Goal: Navigation & Orientation: Find specific page/section

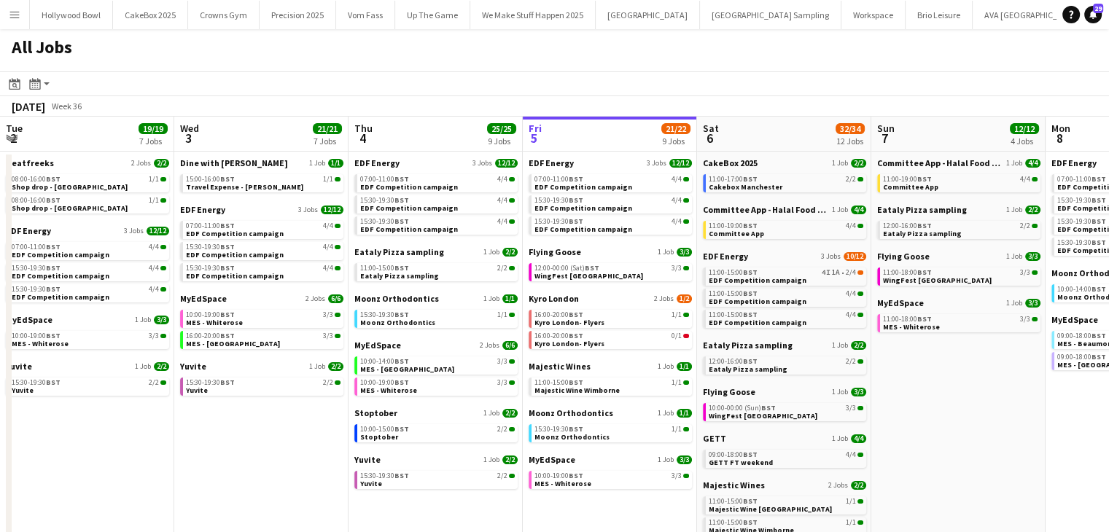
scroll to position [0, 537]
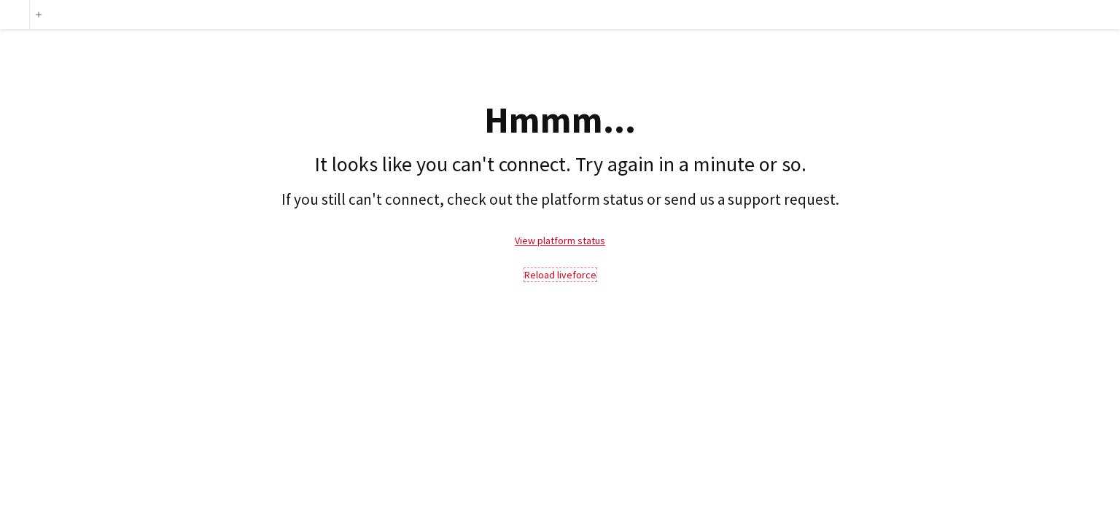
click at [536, 274] on link "Reload liveforce" at bounding box center [560, 274] width 72 height 13
click at [538, 272] on link "Reload liveforce" at bounding box center [560, 274] width 72 height 13
